Goal: Task Accomplishment & Management: Use online tool/utility

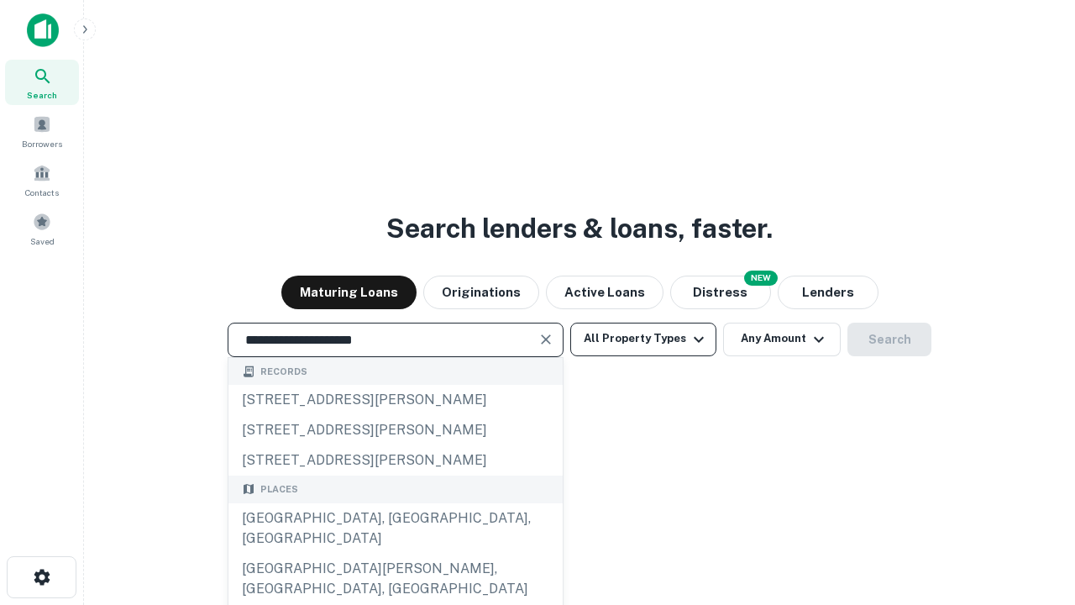
click at [395, 553] on div "Santa Monica, CA, USA" at bounding box center [395, 528] width 334 height 50
type input "**********"
click at [643, 338] on button "All Property Types" at bounding box center [643, 339] width 146 height 34
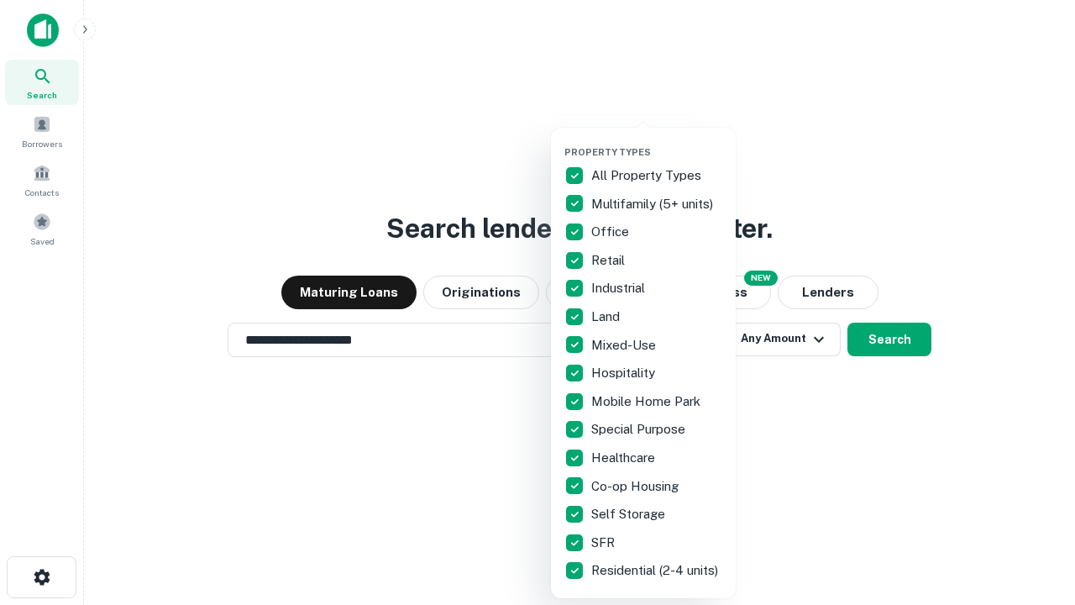
click at [657, 141] on button "button" at bounding box center [656, 141] width 185 height 1
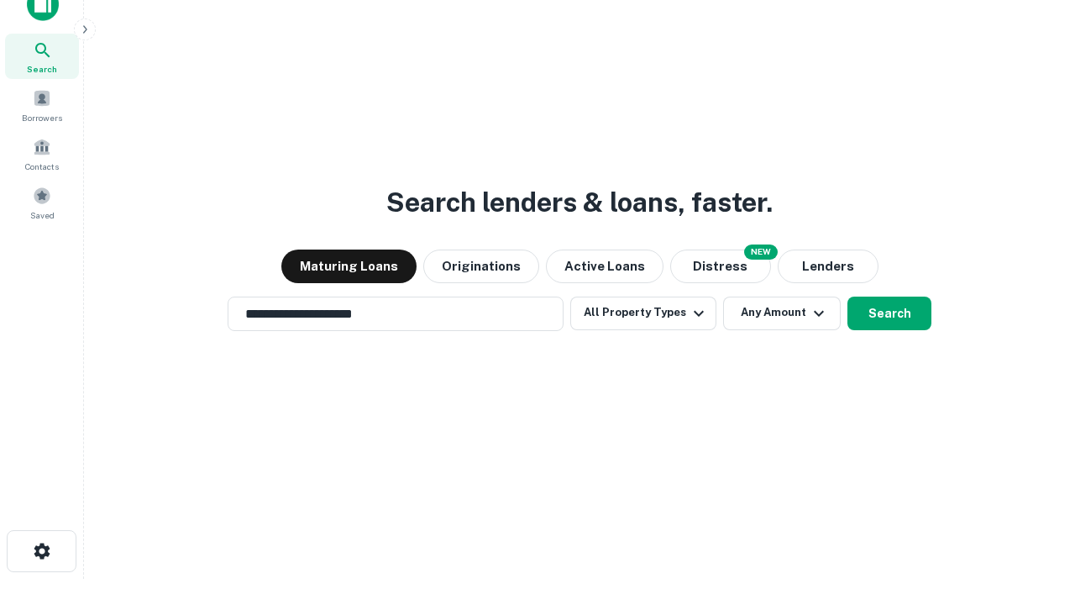
scroll to position [10, 202]
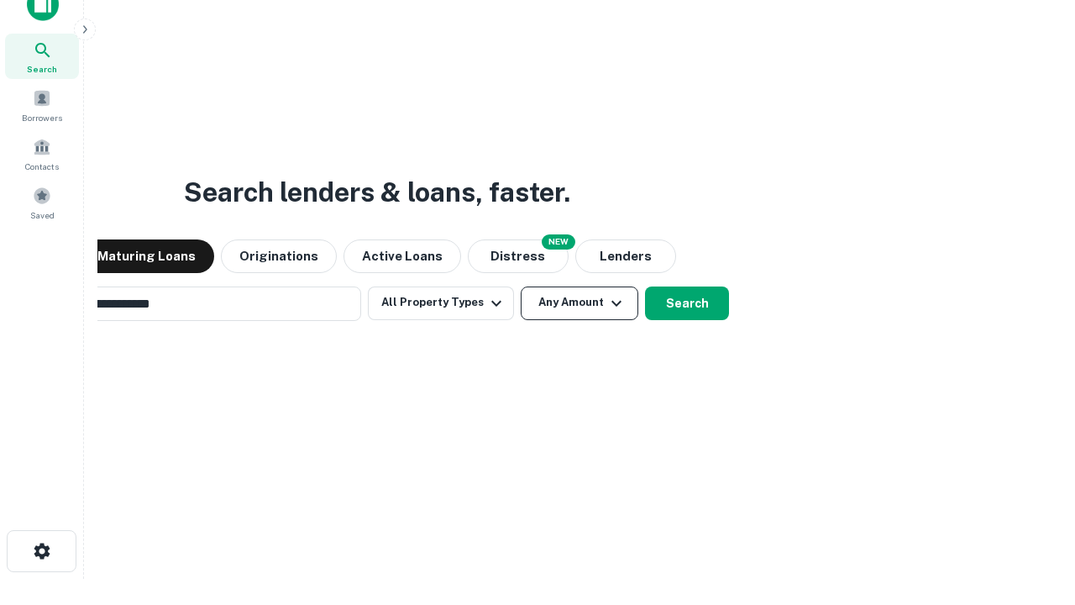
click at [521, 286] on button "Any Amount" at bounding box center [580, 303] width 118 height 34
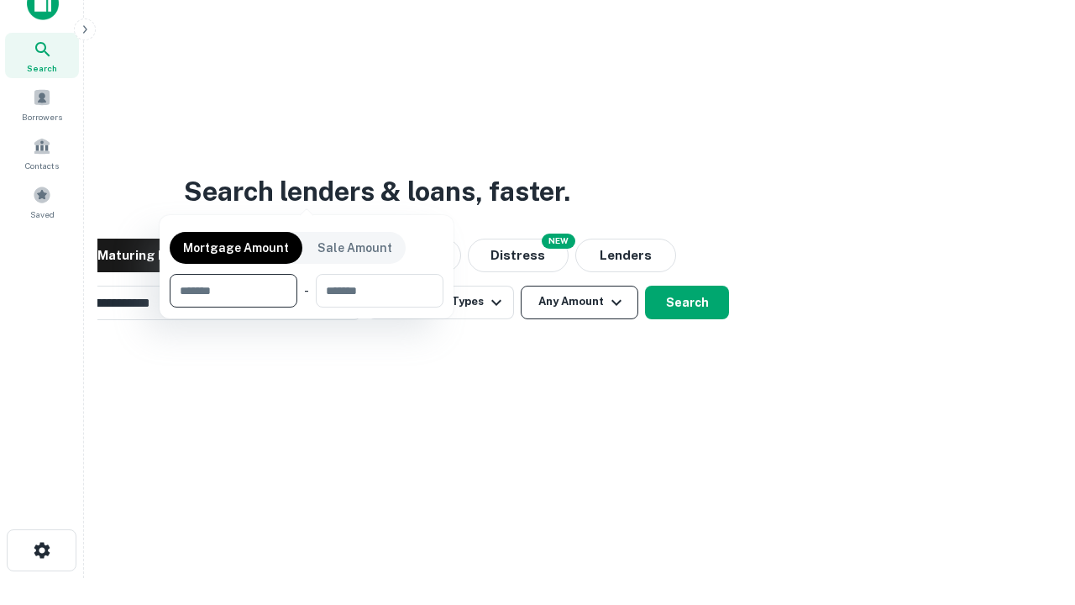
scroll to position [121, 475]
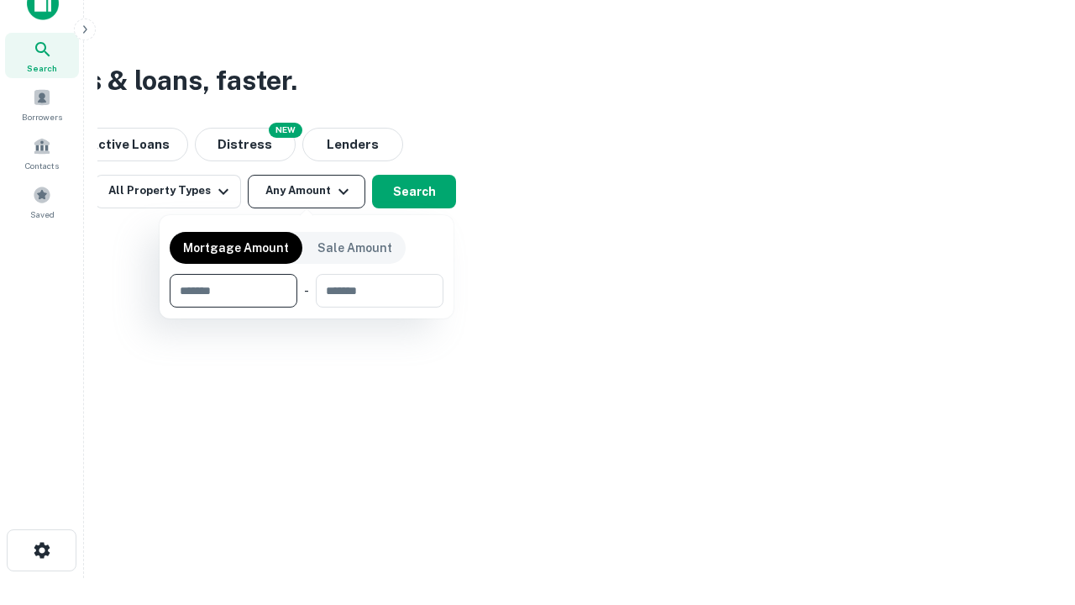
type input "*******"
click at [307, 307] on button "button" at bounding box center [307, 307] width 274 height 1
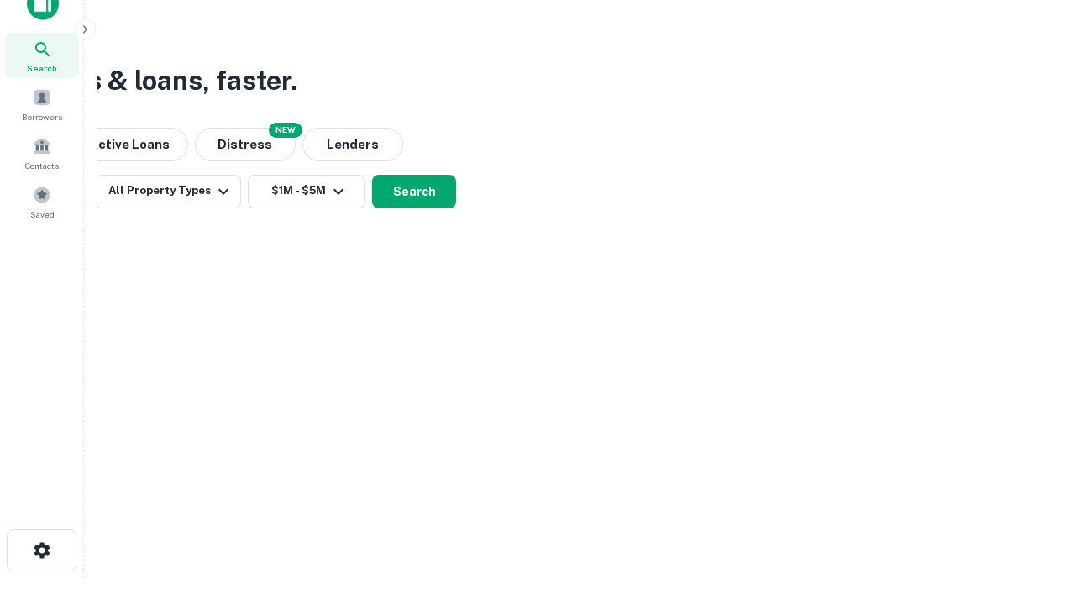
scroll to position [10, 310]
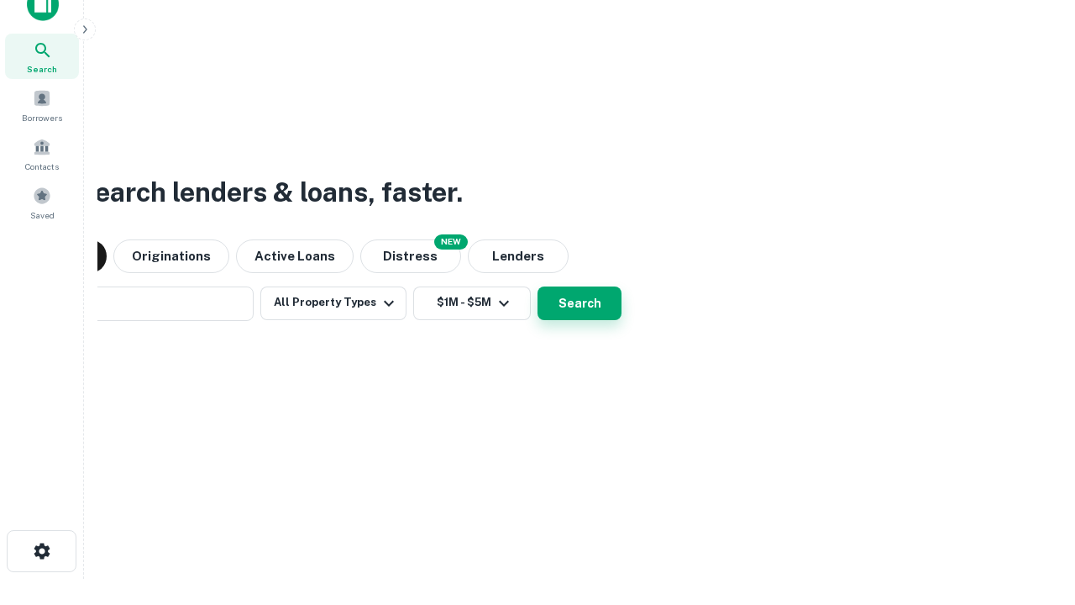
click at [537, 286] on button "Search" at bounding box center [579, 303] width 84 height 34
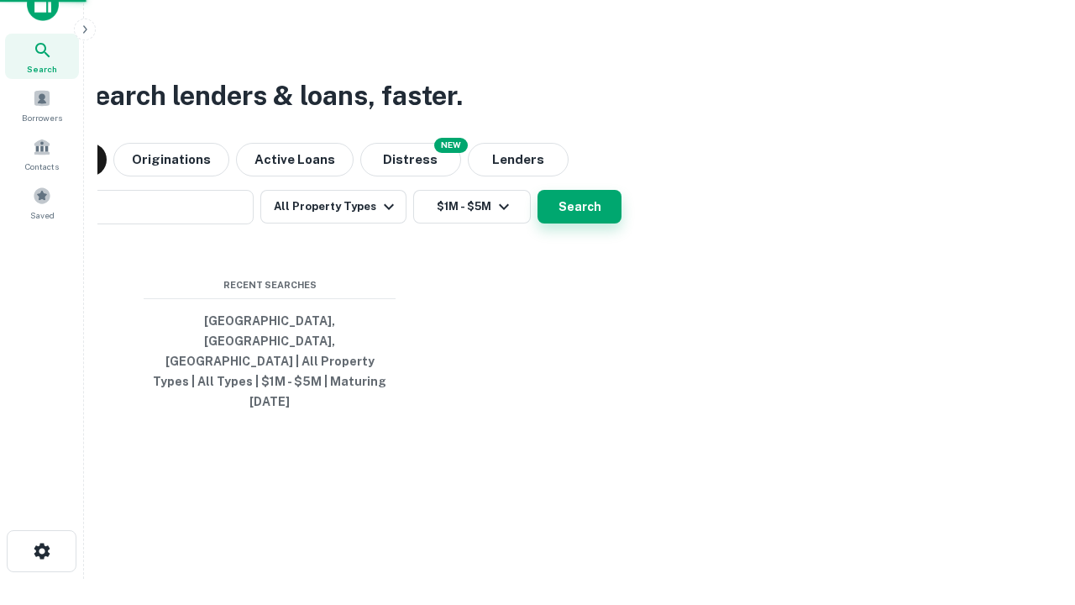
scroll to position [45, 475]
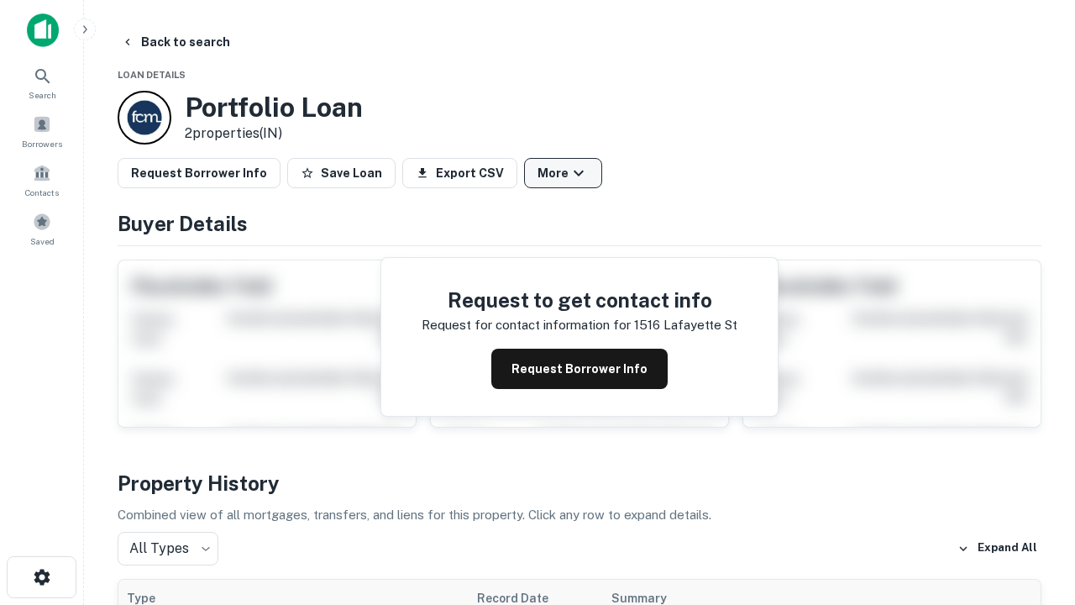
click at [563, 173] on button "More" at bounding box center [563, 173] width 78 height 30
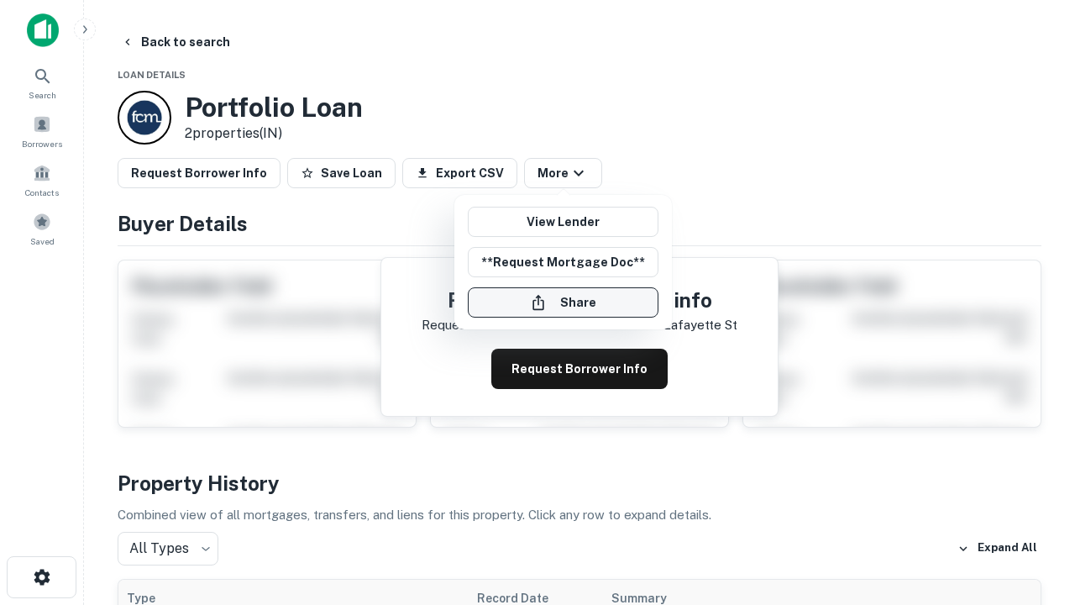
click at [563, 302] on button "Share" at bounding box center [563, 302] width 191 height 30
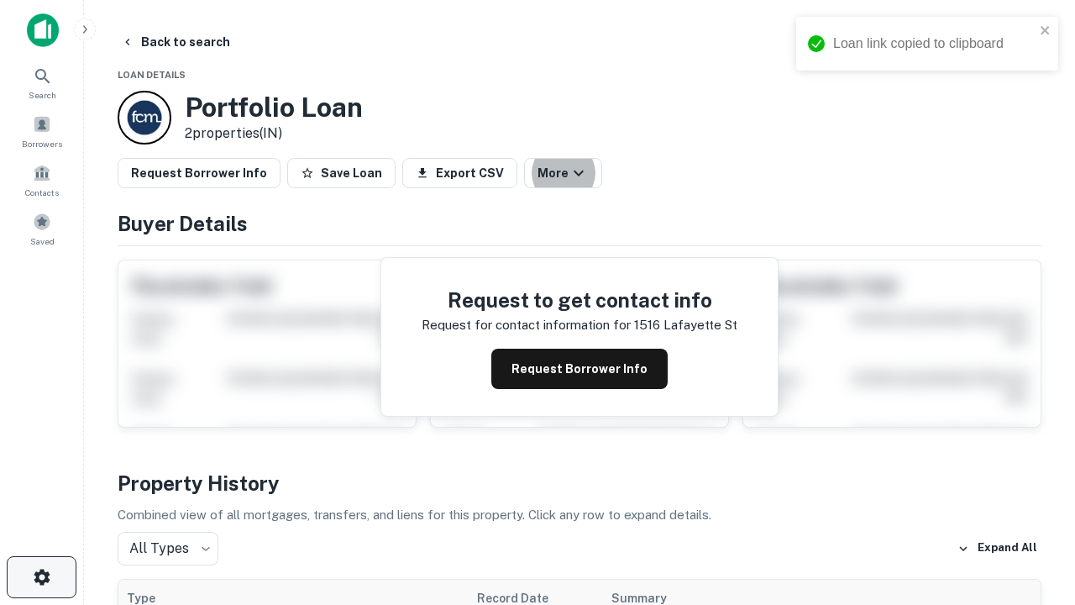
click at [41, 577] on icon "button" at bounding box center [42, 577] width 20 height 20
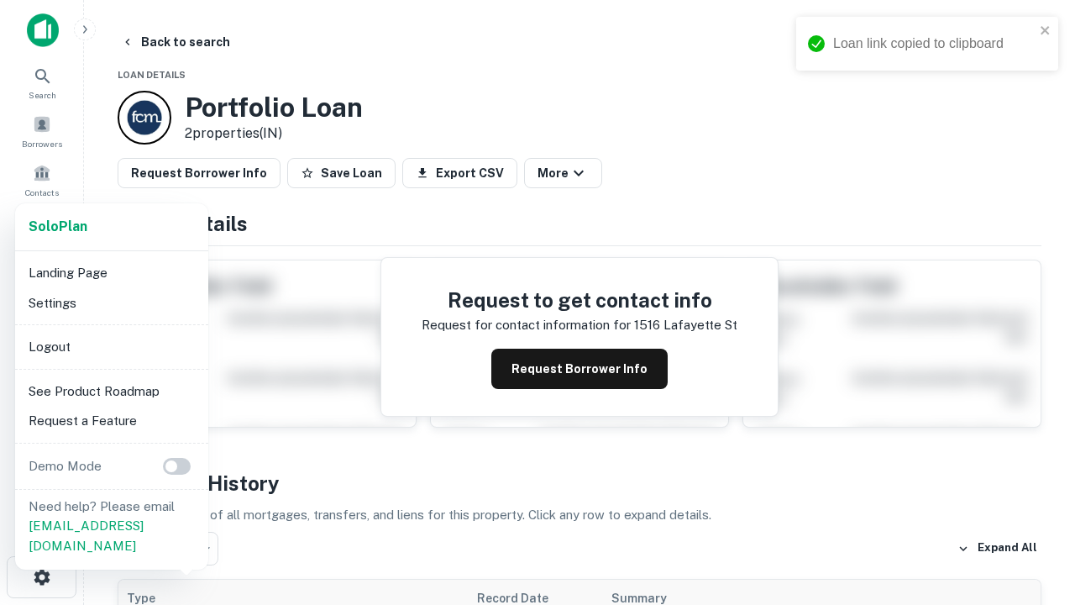
click at [111, 346] on li "Logout" at bounding box center [112, 347] width 180 height 30
